Goal: Transaction & Acquisition: Download file/media

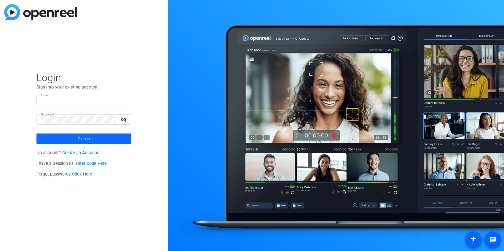
type input "[PERSON_NAME][EMAIL_ADDRESS][DOMAIN_NAME]"
click at [76, 137] on span at bounding box center [83, 139] width 95 height 14
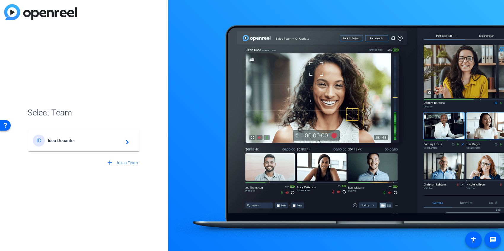
click at [75, 142] on span "Idea Decanter" at bounding box center [85, 140] width 74 height 5
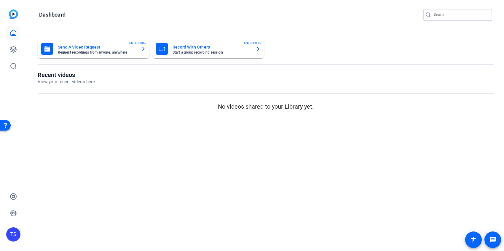
click at [447, 14] on input "Search" at bounding box center [460, 14] width 53 height 7
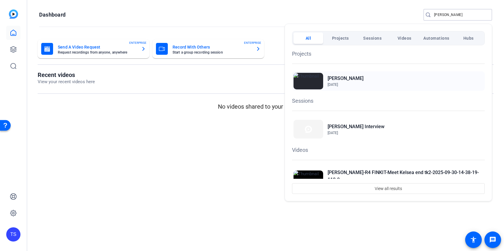
type input "[PERSON_NAME]"
click at [332, 77] on h2 "[PERSON_NAME]" at bounding box center [345, 78] width 36 height 7
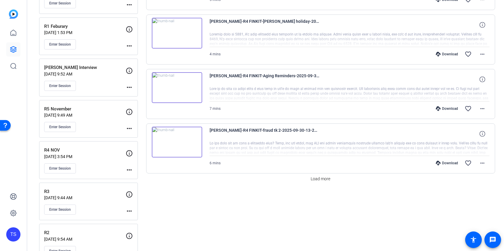
scroll to position [448, 0]
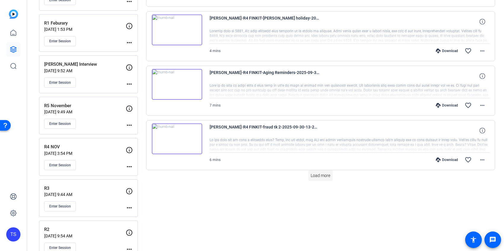
click at [317, 174] on span "Load more" at bounding box center [321, 176] width 20 height 6
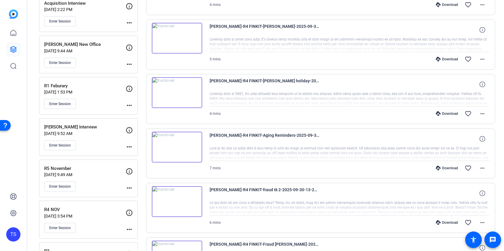
scroll to position [385, 0]
click at [443, 116] on div "Download" at bounding box center [447, 114] width 28 height 5
click at [442, 58] on div "Download" at bounding box center [447, 59] width 28 height 5
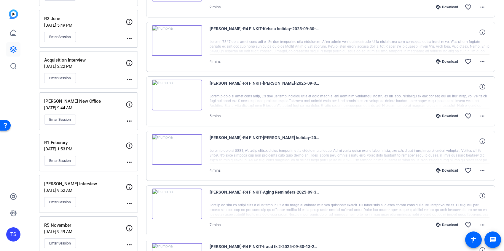
scroll to position [326, 0]
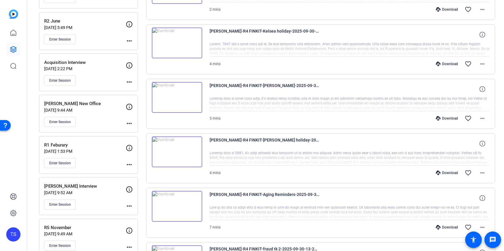
click at [444, 64] on div "Download" at bounding box center [447, 64] width 28 height 5
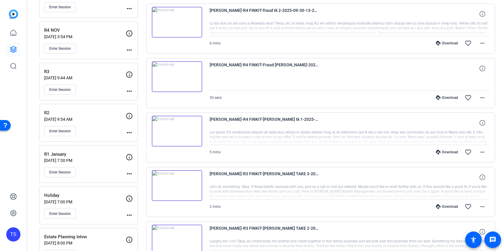
scroll to position [565, 0]
click at [440, 153] on icon at bounding box center [438, 152] width 5 height 5
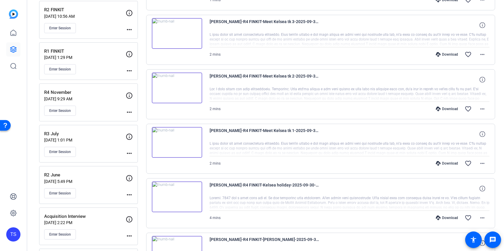
scroll to position [0, 0]
